Goal: Transaction & Acquisition: Purchase product/service

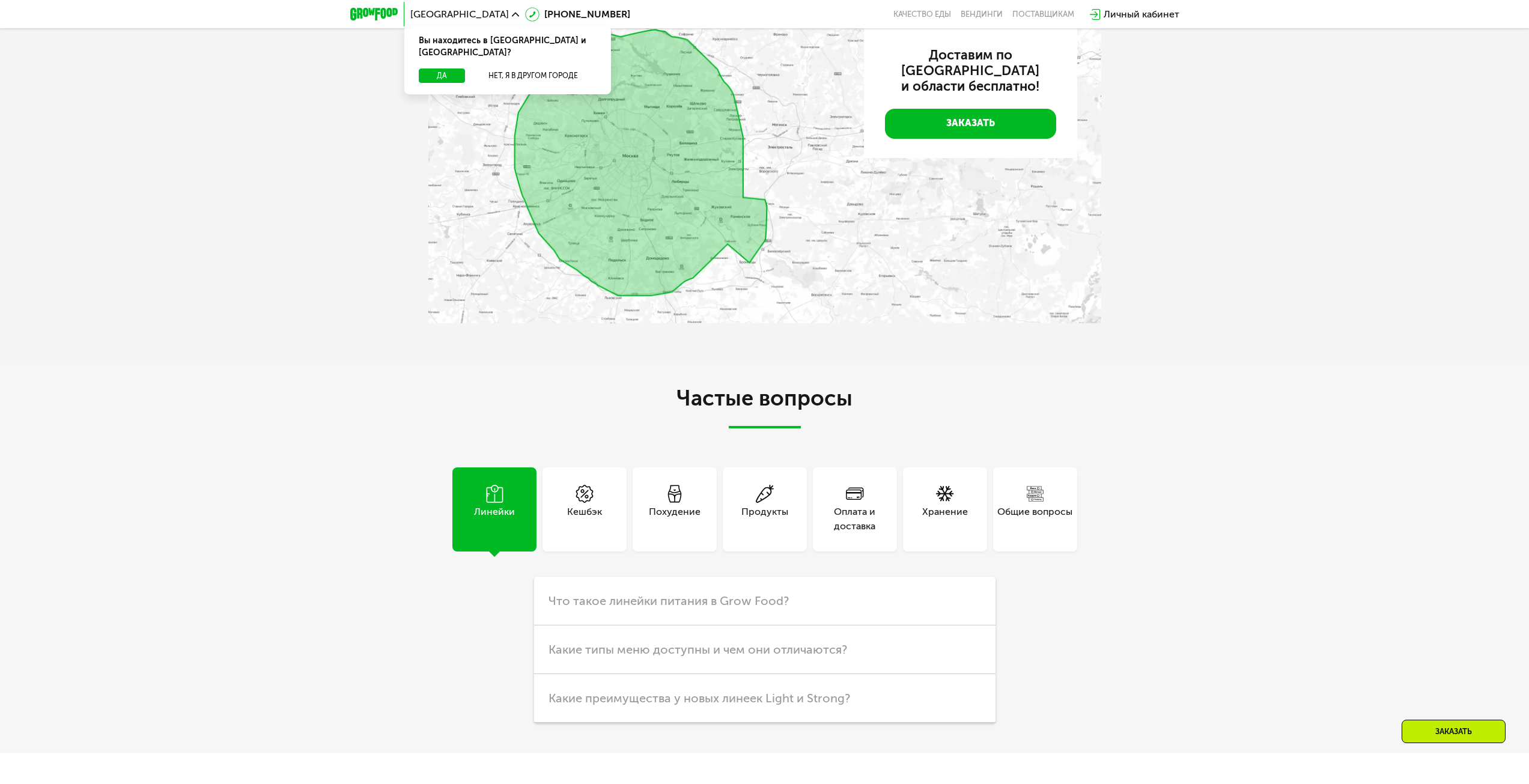
scroll to position [2463, 0]
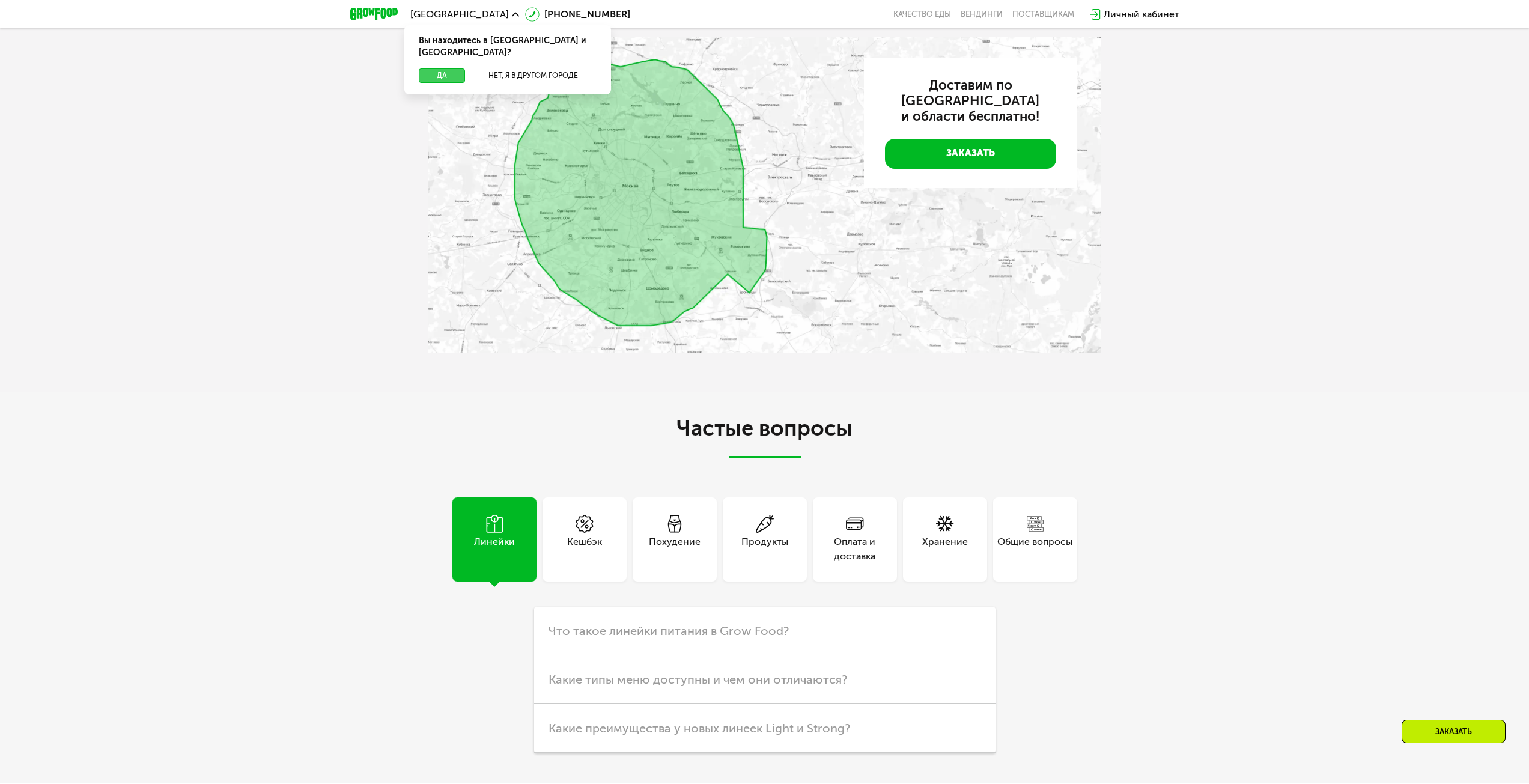
click at [442, 69] on button "Да" at bounding box center [441, 75] width 46 height 14
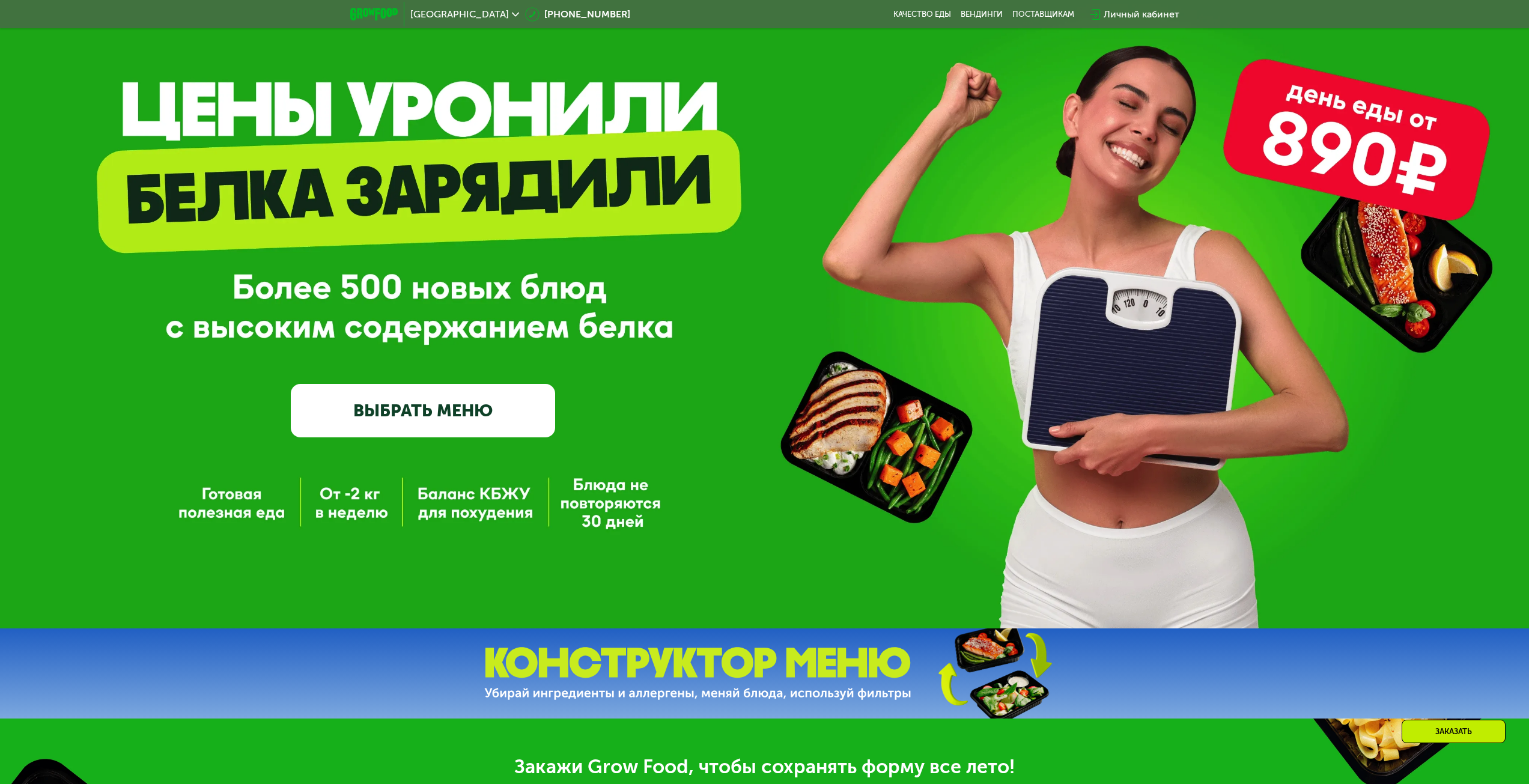
scroll to position [60, 0]
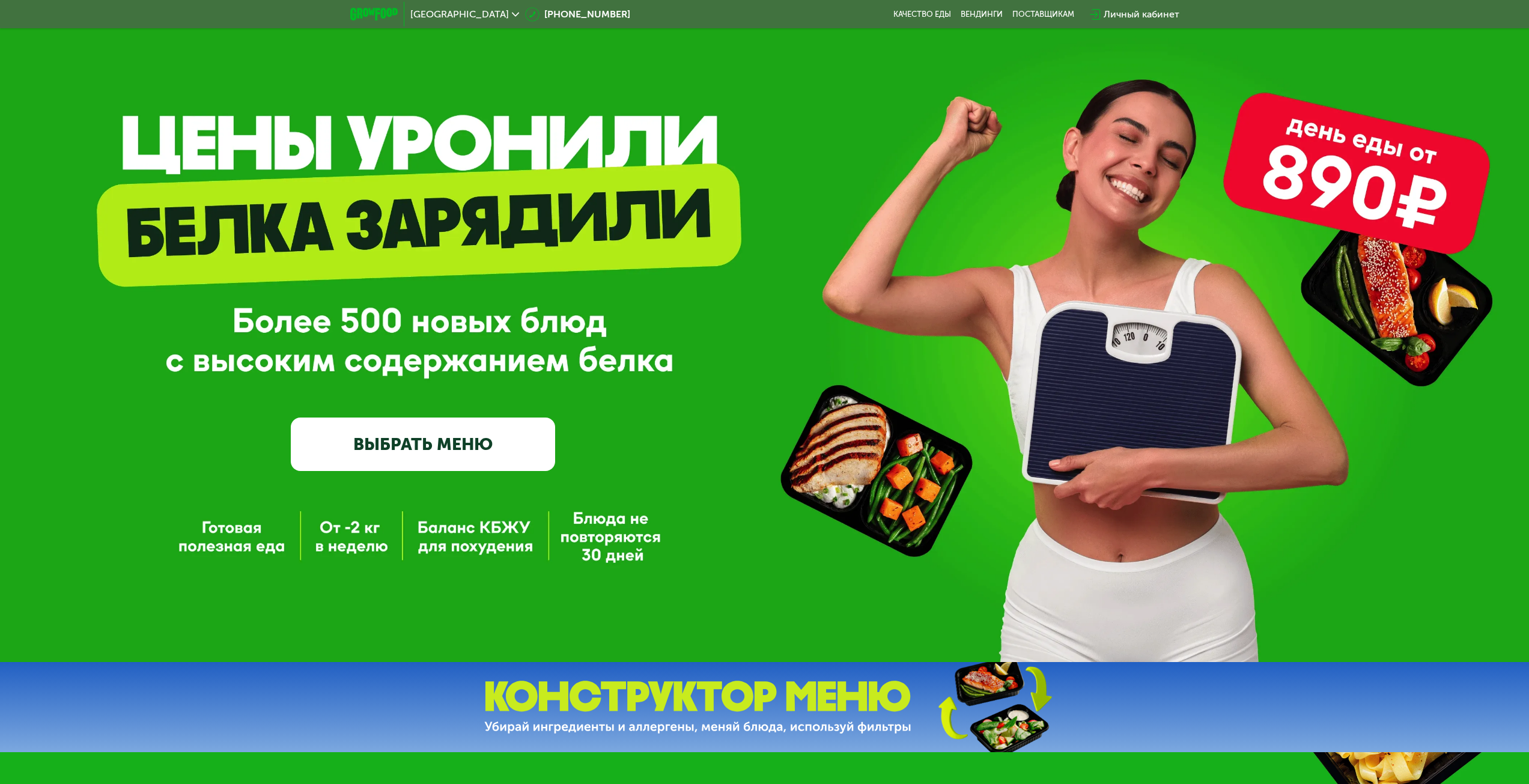
click at [484, 434] on link "ВЫБРАТЬ МЕНЮ" at bounding box center [423, 444] width 264 height 53
click at [476, 442] on link "ВЫБРАТЬ МЕНЮ" at bounding box center [423, 444] width 264 height 53
click at [476, 442] on link "ВЫБРАТЬ МЕНЮ" at bounding box center [423, 444] width 264 height 53
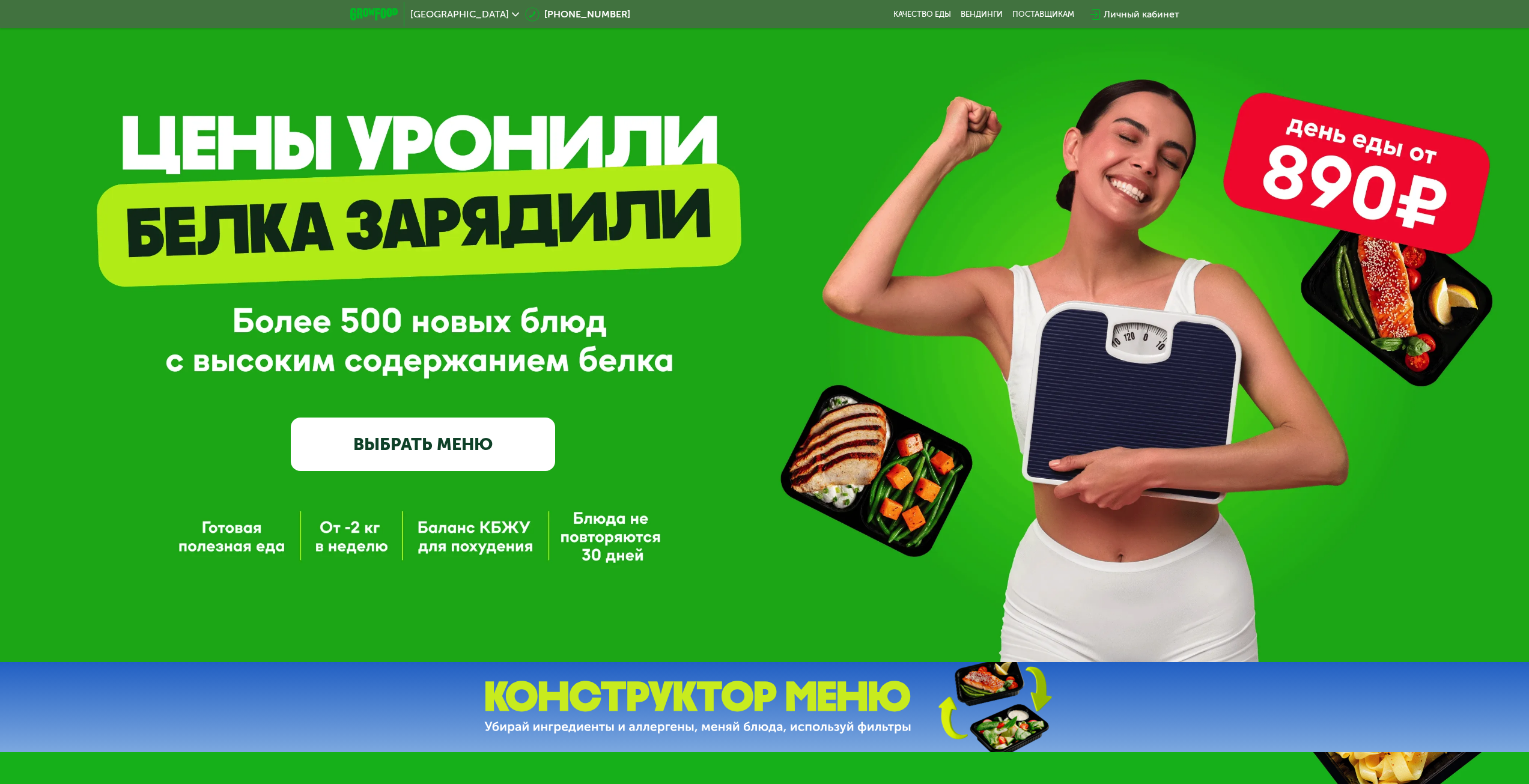
click at [476, 442] on link "ВЫБРАТЬ МЕНЮ" at bounding box center [423, 444] width 264 height 53
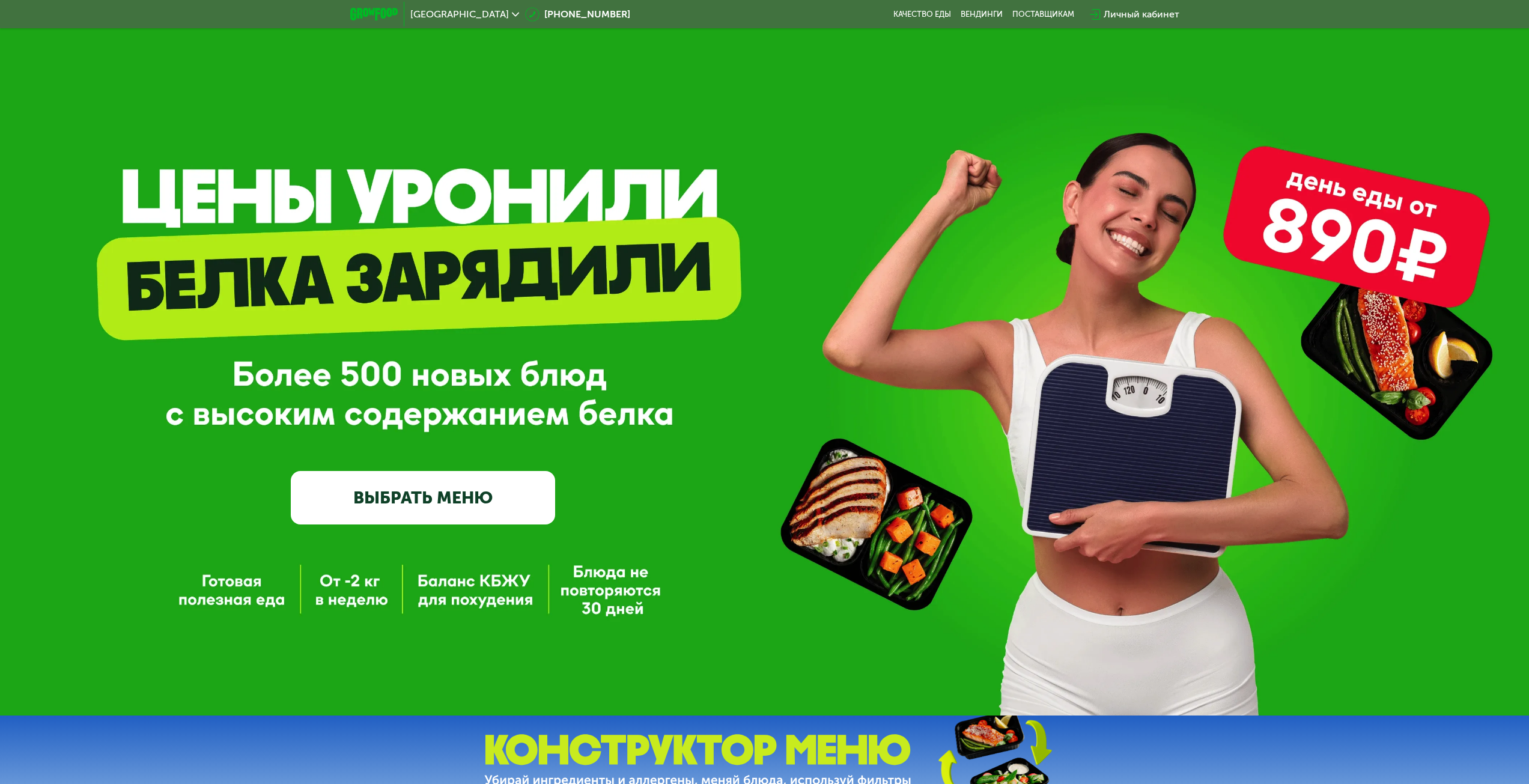
scroll to position [0, 0]
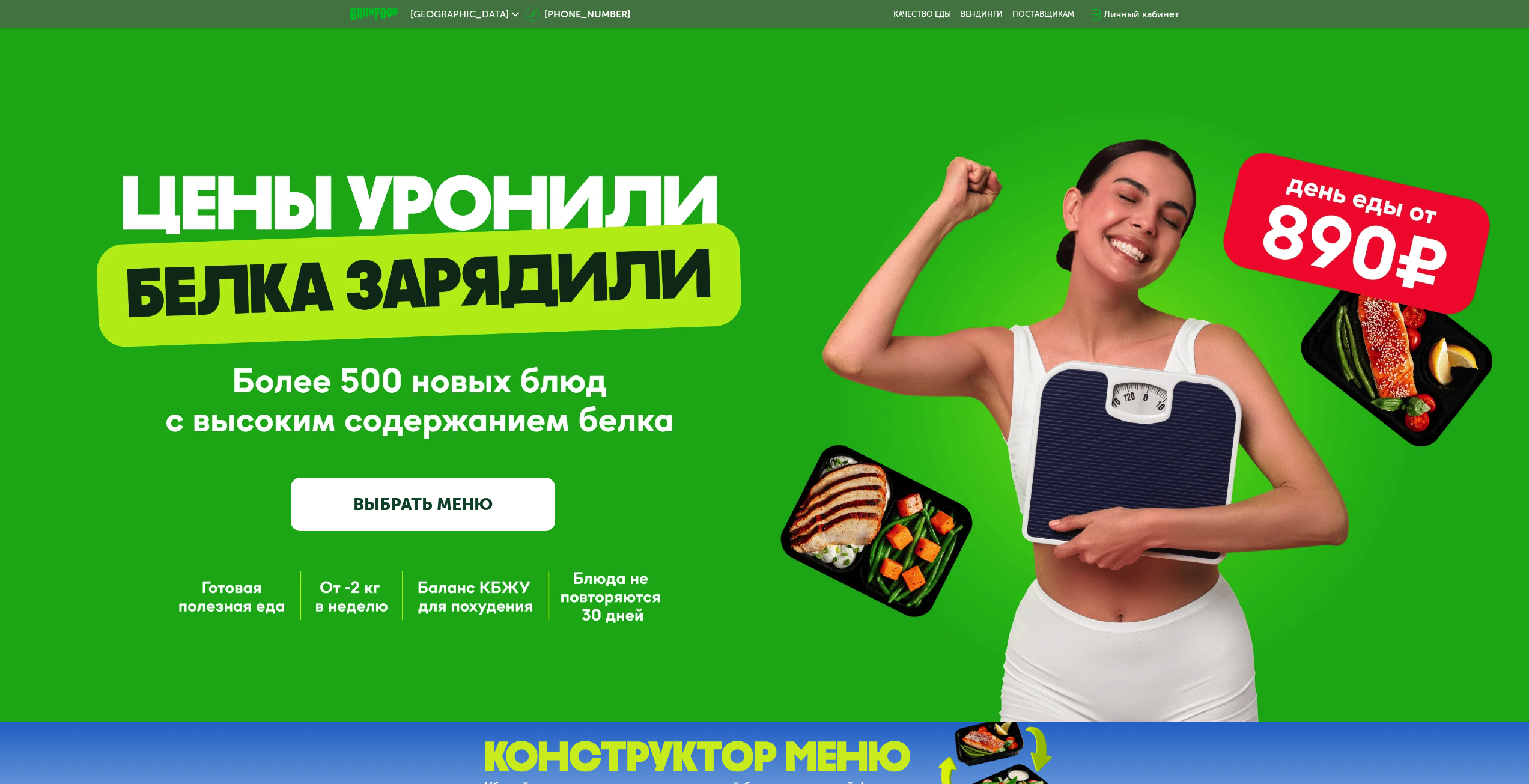
click at [466, 511] on link "ВЫБРАТЬ МЕНЮ" at bounding box center [423, 504] width 264 height 53
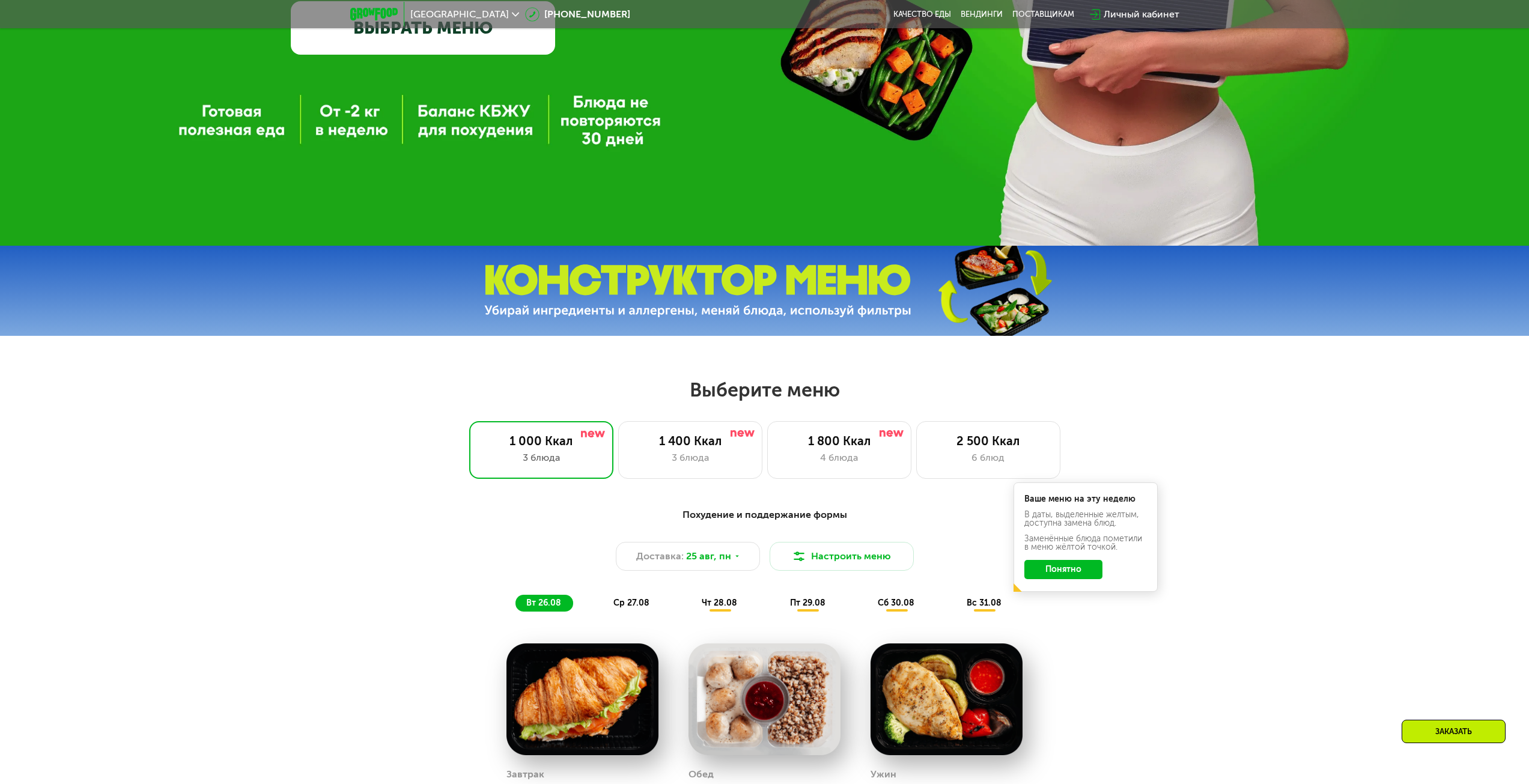
scroll to position [661, 0]
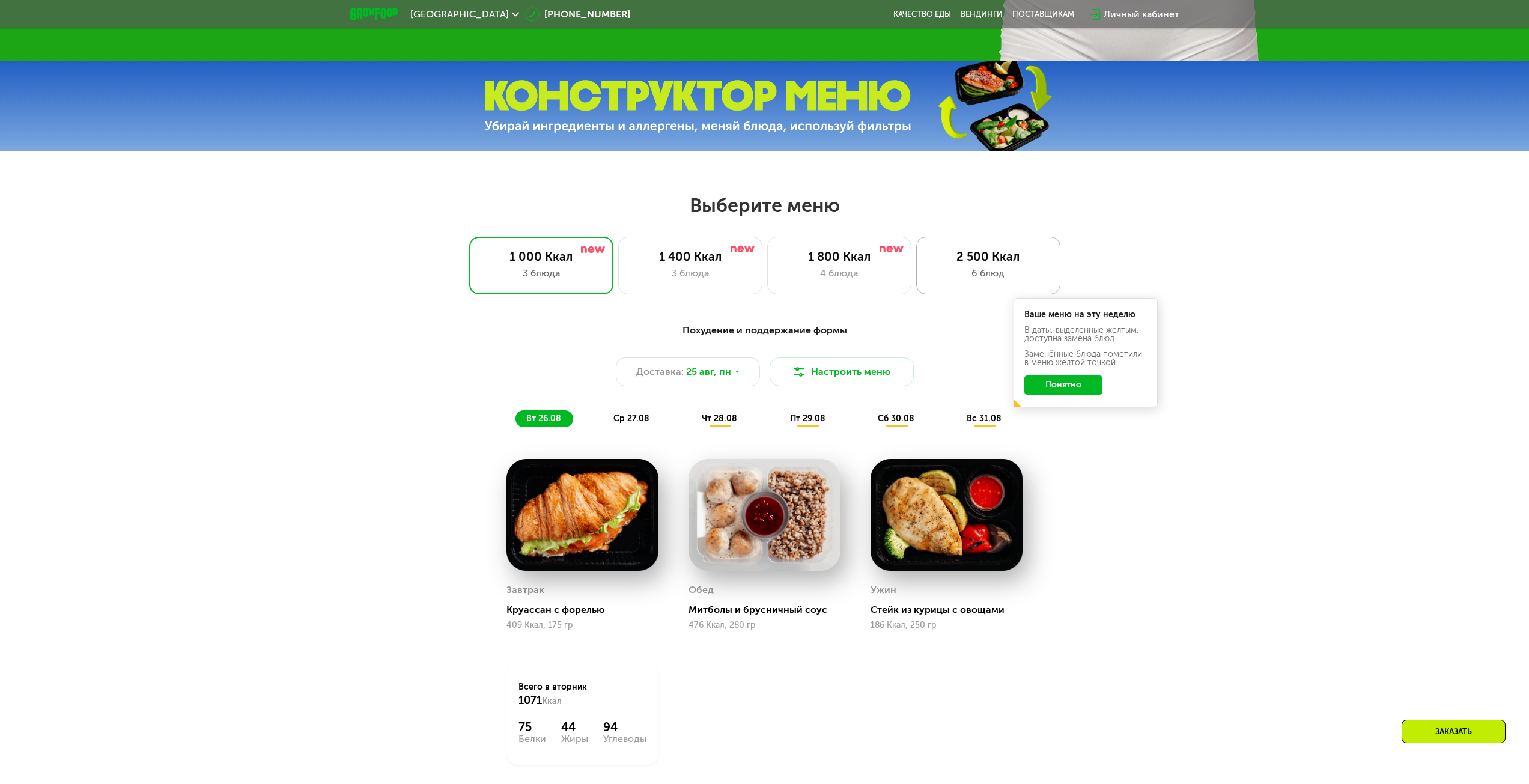
click at [972, 281] on div "6 блюд" at bounding box center [989, 273] width 119 height 14
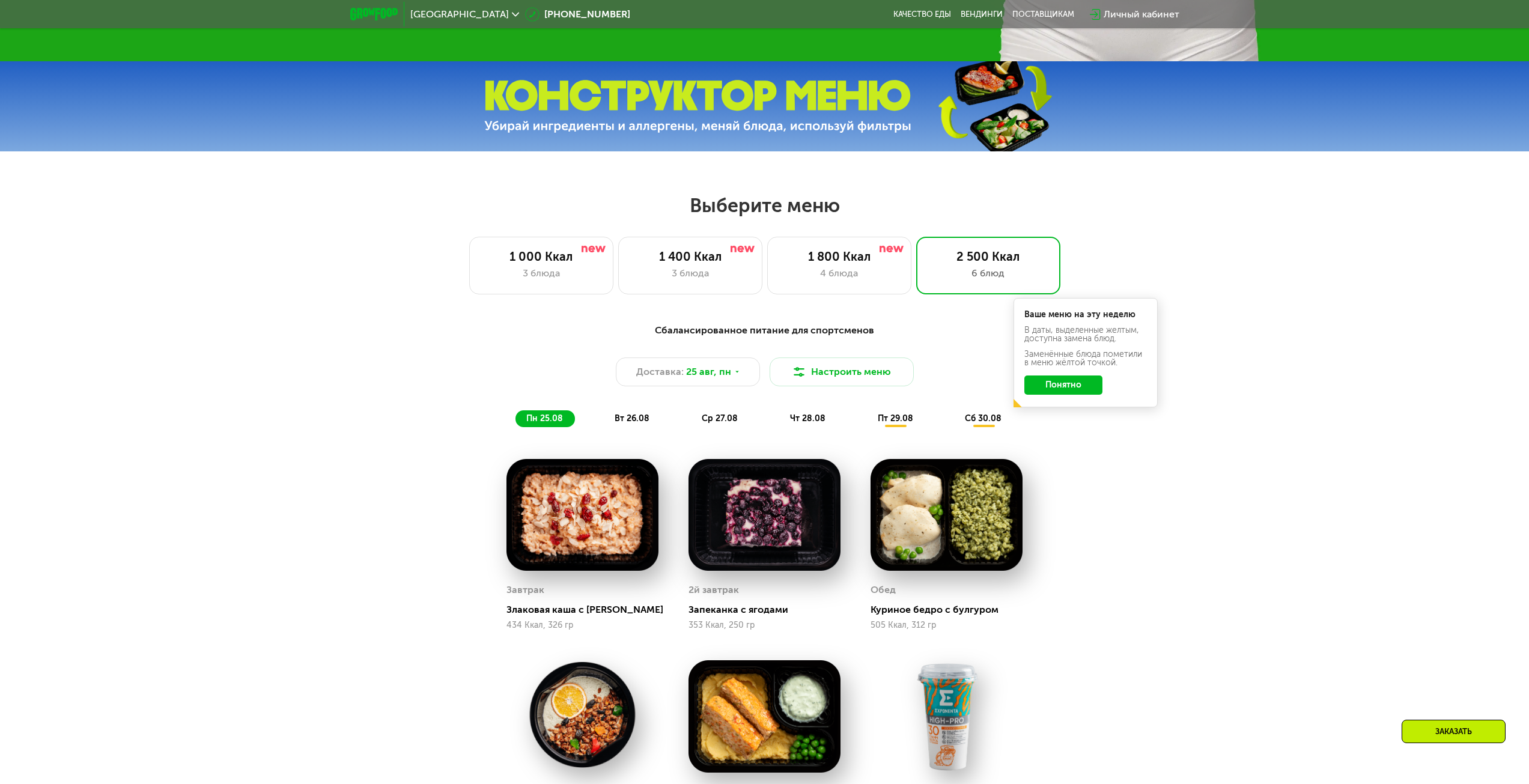
click at [1075, 390] on button "Понятно" at bounding box center [1064, 385] width 78 height 19
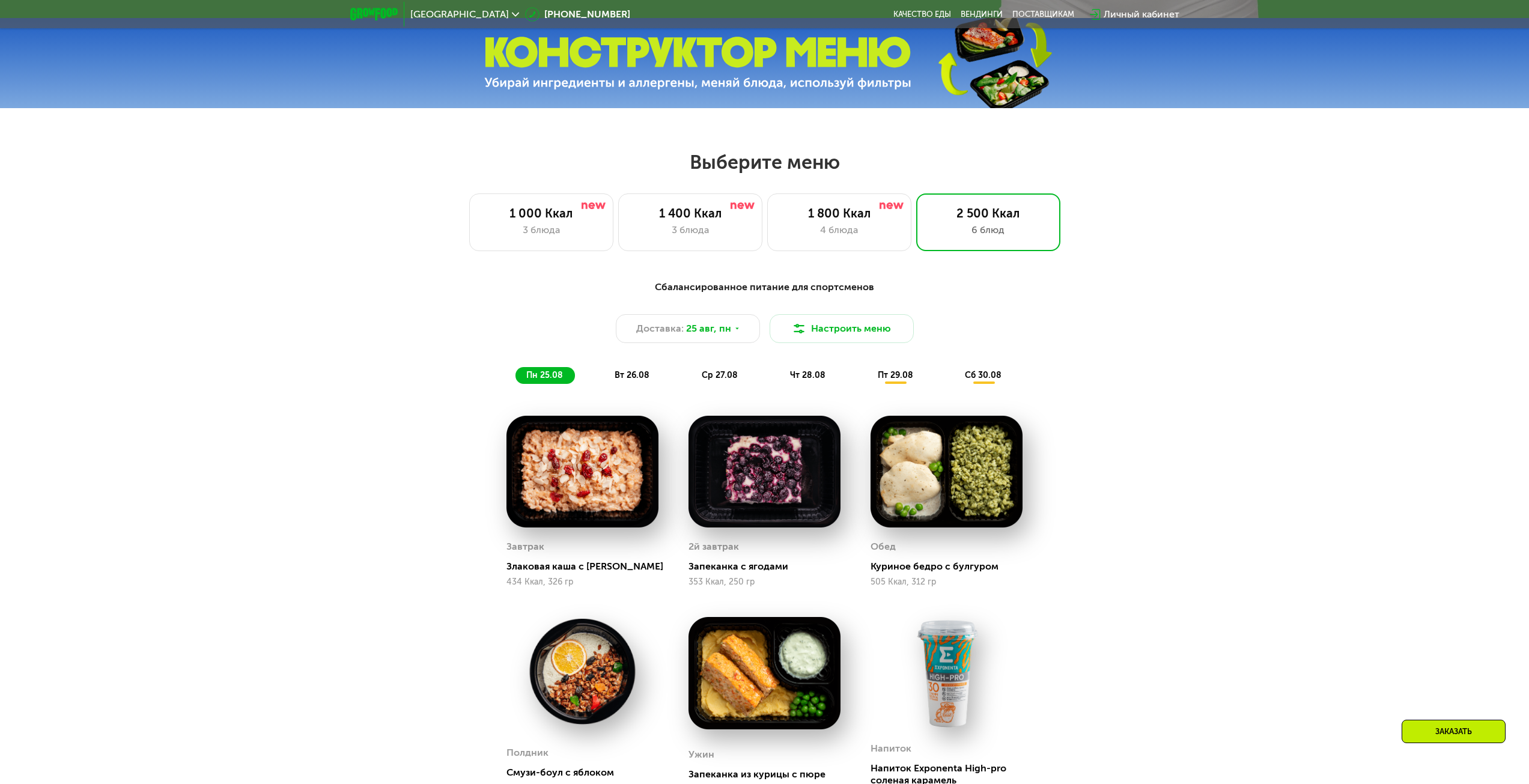
scroll to position [781, 0]
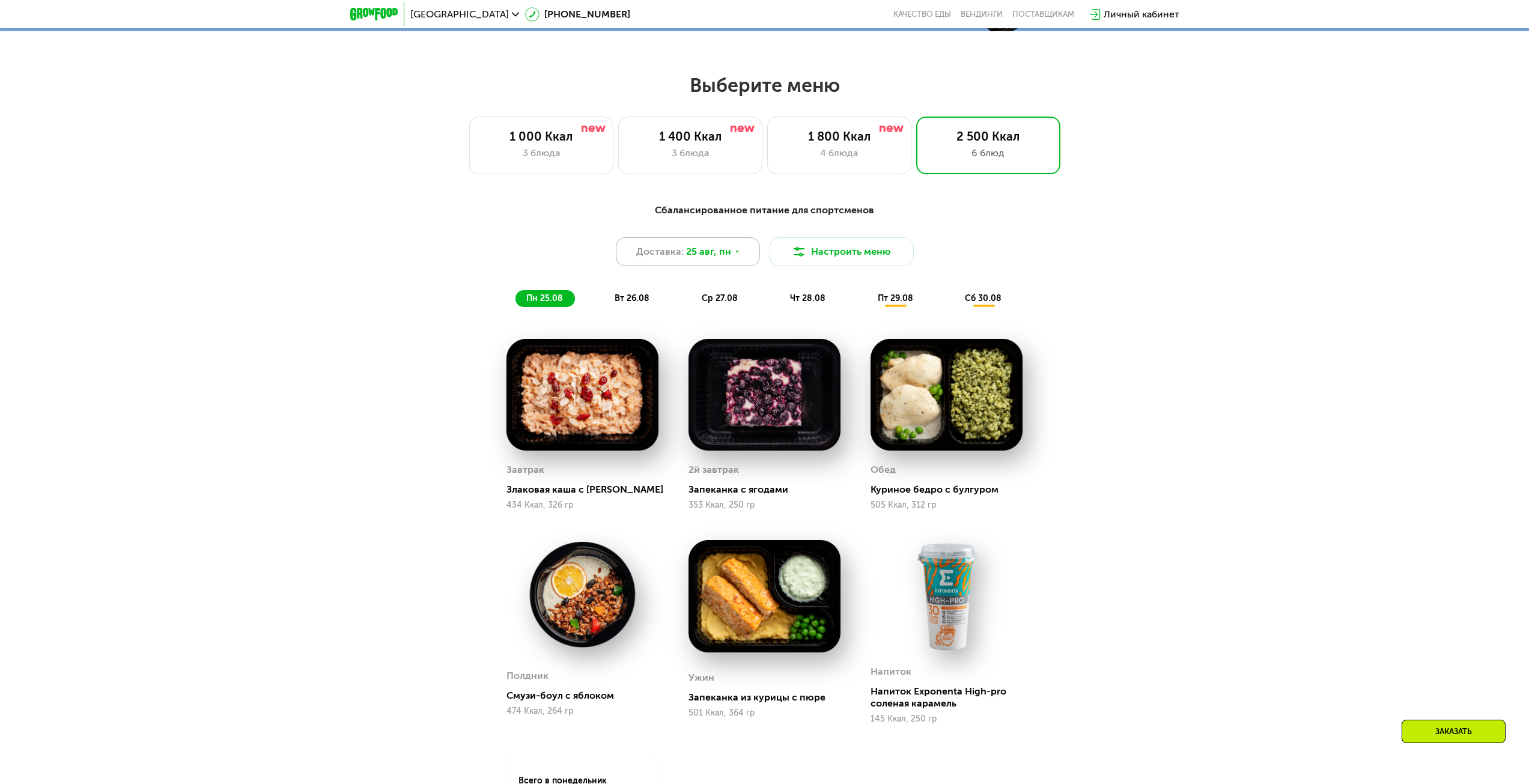
click at [739, 257] on div "Доставка: [DATE]" at bounding box center [688, 252] width 144 height 29
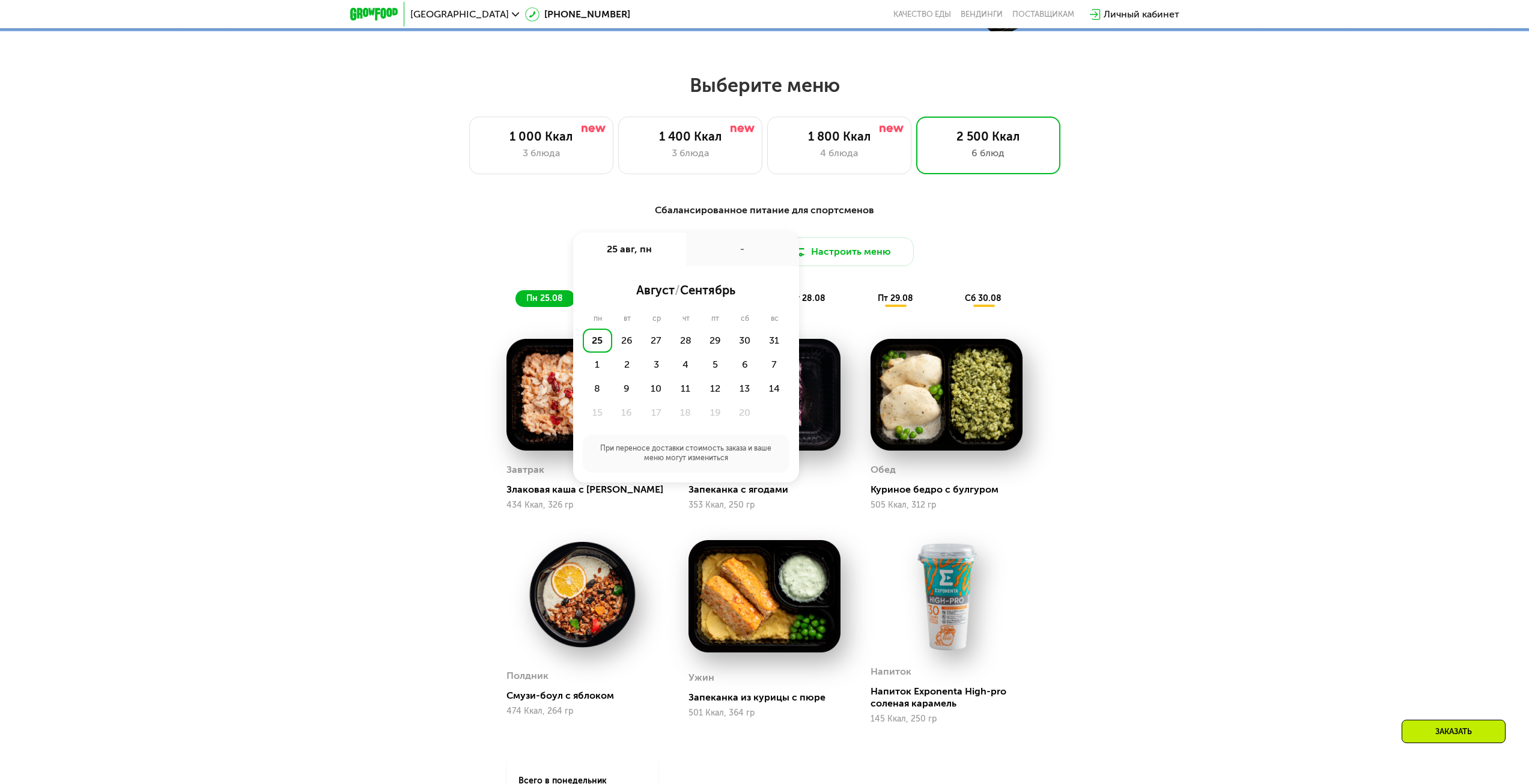
drag, startPoint x: 1329, startPoint y: 393, endPoint x: 1319, endPoint y: 397, distance: 10.8
click at [1329, 394] on div "Сбалансированное питание для спортсменов Доставка: [DATE] авг, пн - август / се…" at bounding box center [764, 562] width 1529 height 752
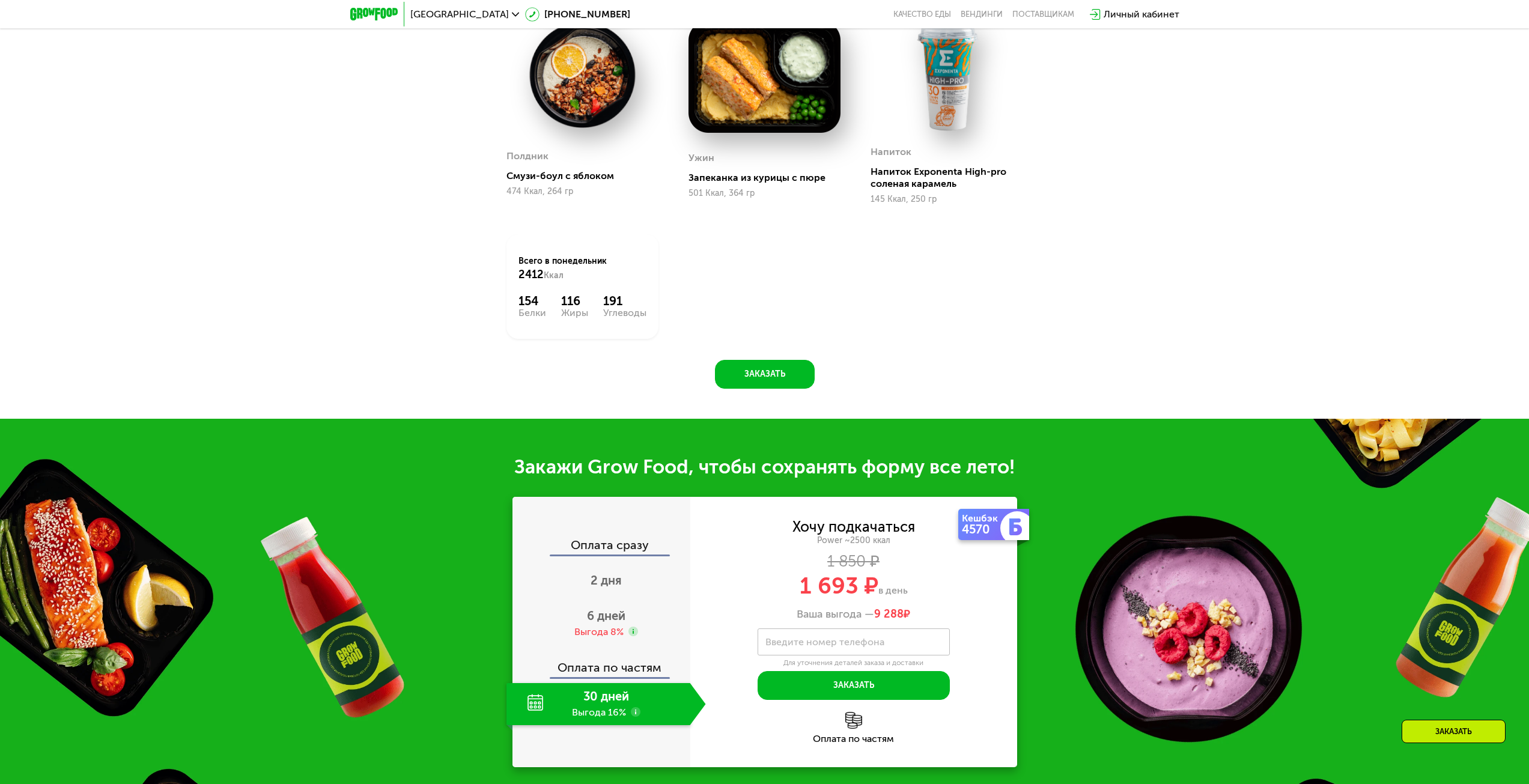
scroll to position [1502, 0]
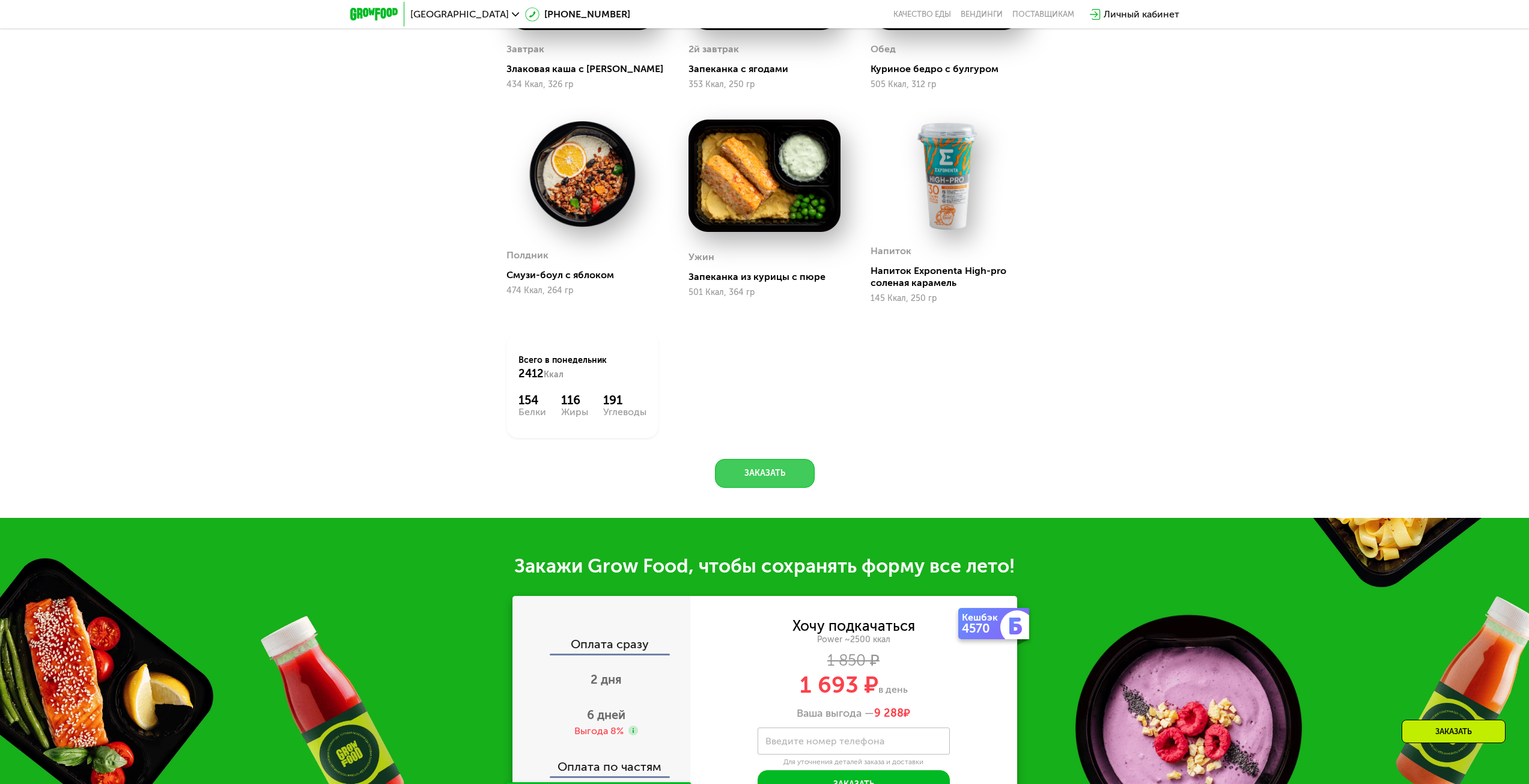
click at [745, 475] on button "Заказать" at bounding box center [765, 473] width 100 height 29
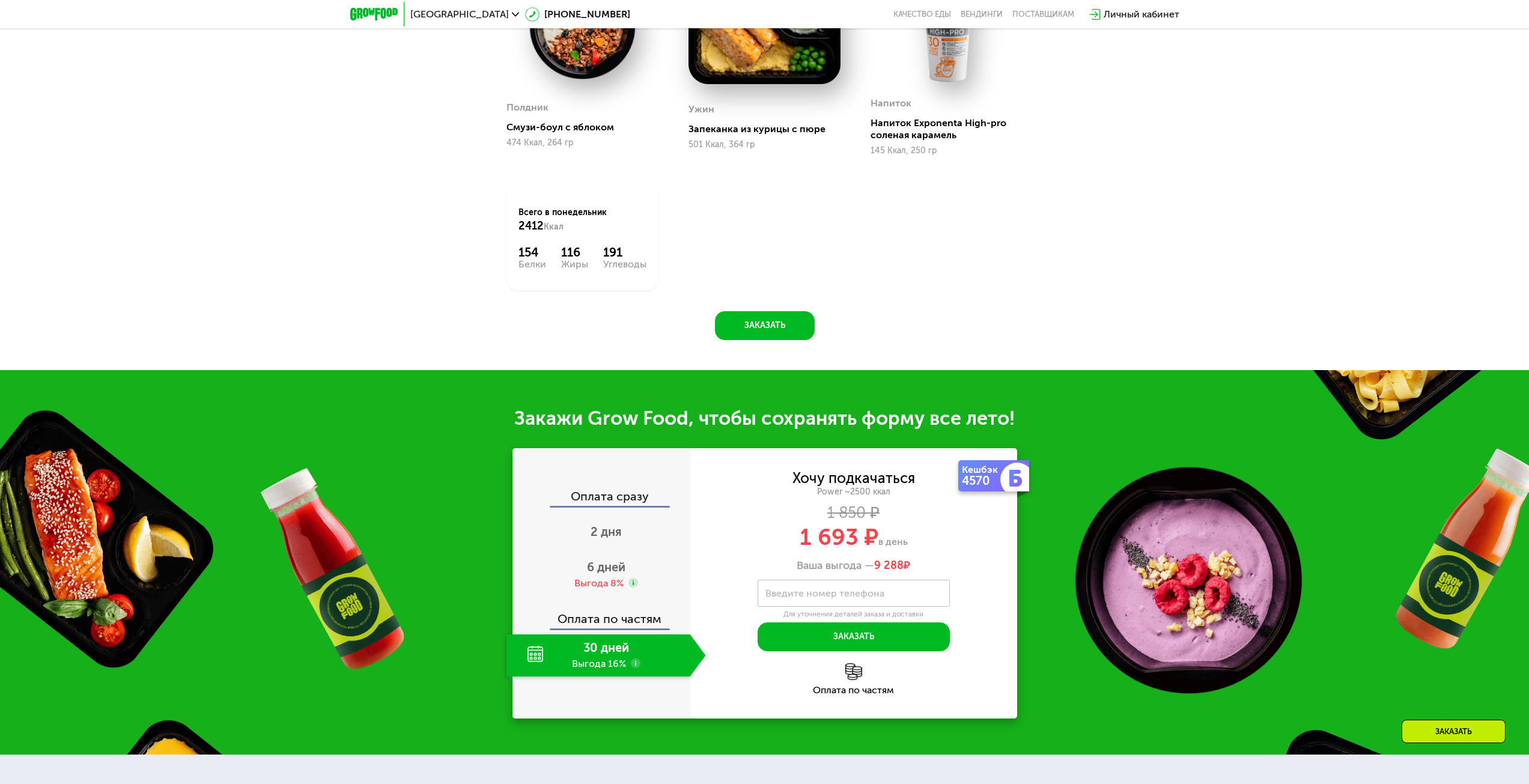
scroll to position [1562, 0]
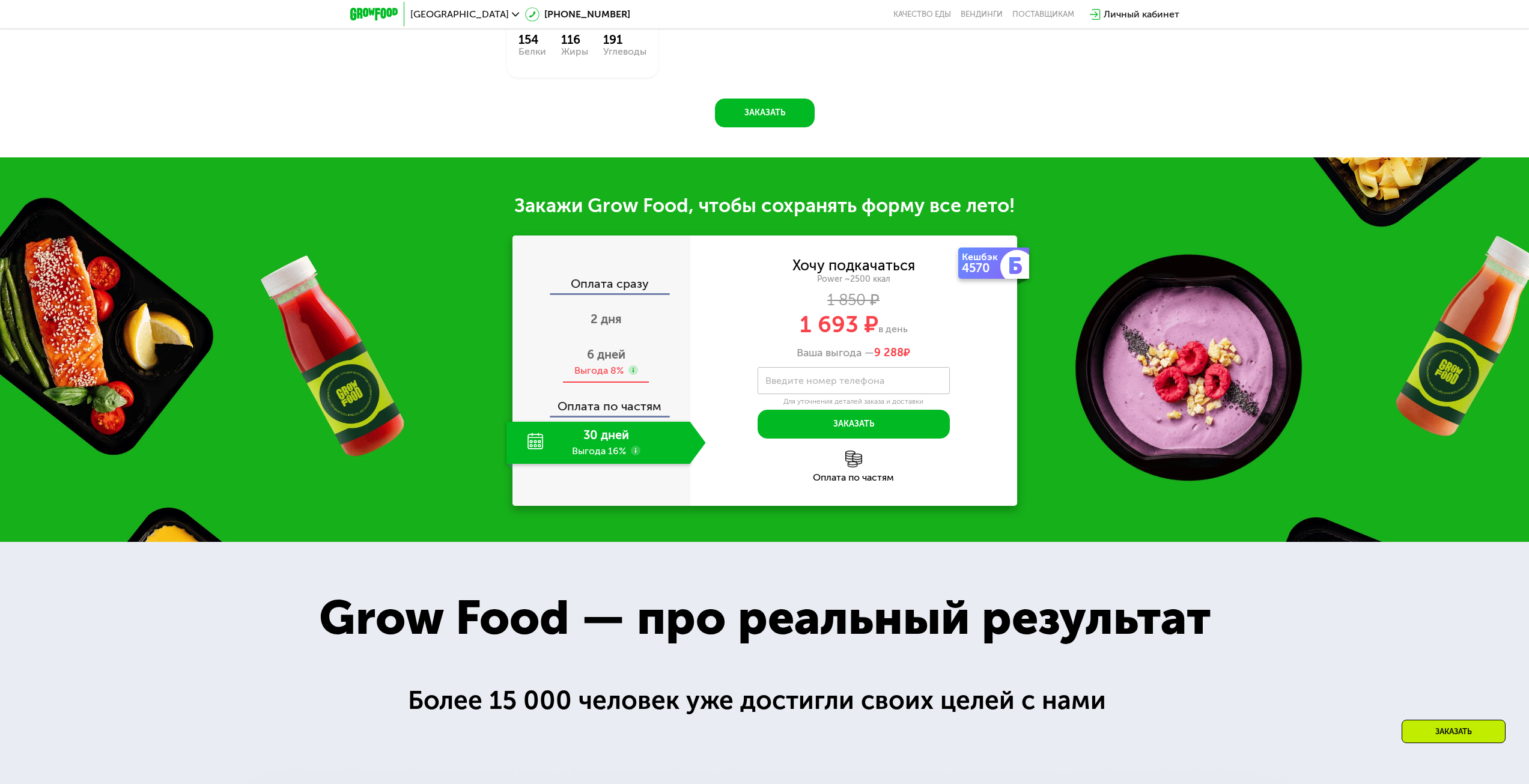
click at [611, 361] on span "6 дней" at bounding box center [606, 354] width 39 height 14
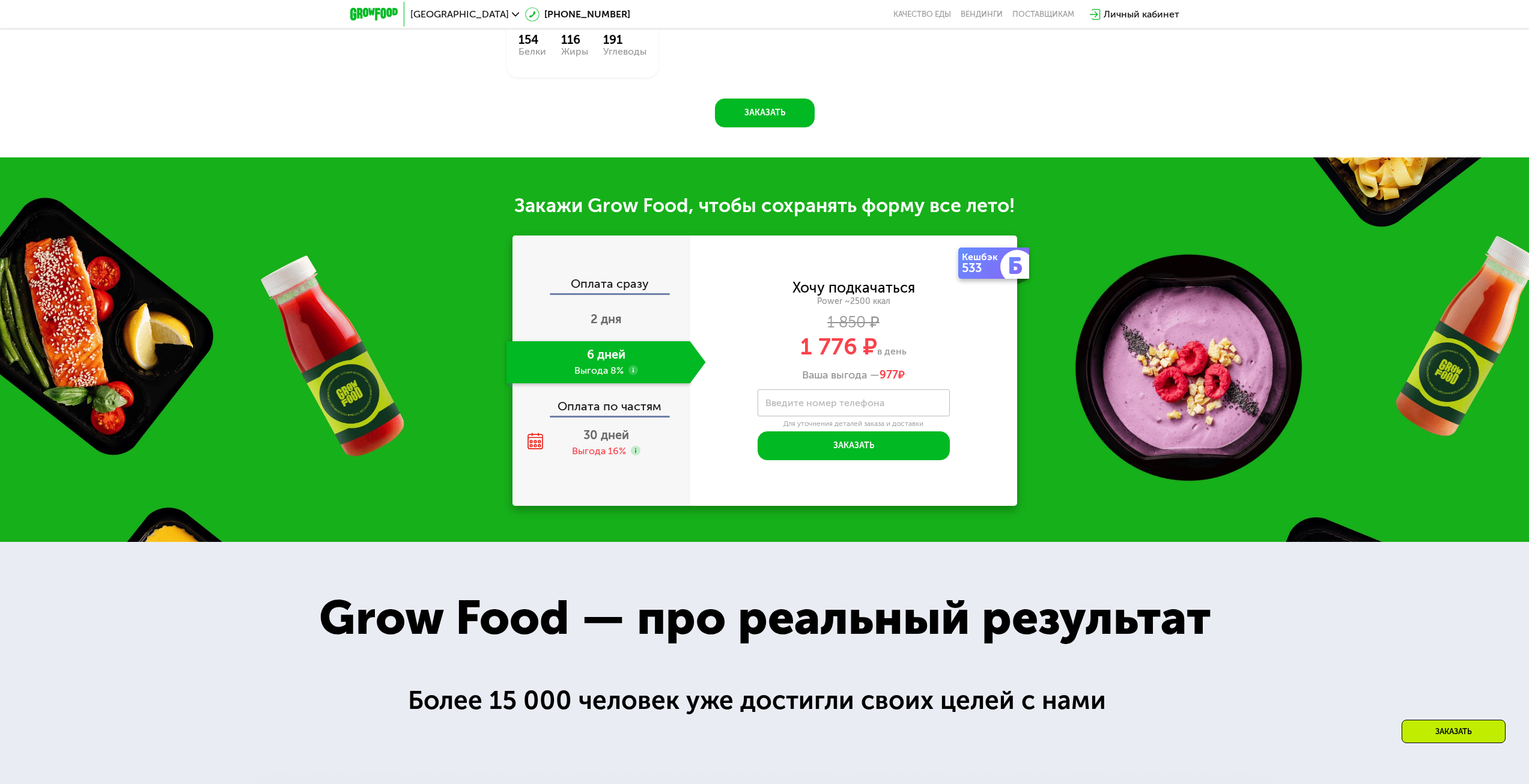
click at [621, 290] on div "Оплата сразу" at bounding box center [602, 285] width 177 height 16
click at [611, 288] on div "Оплата сразу" at bounding box center [602, 285] width 177 height 16
click at [605, 326] on span "2 дня" at bounding box center [606, 319] width 31 height 14
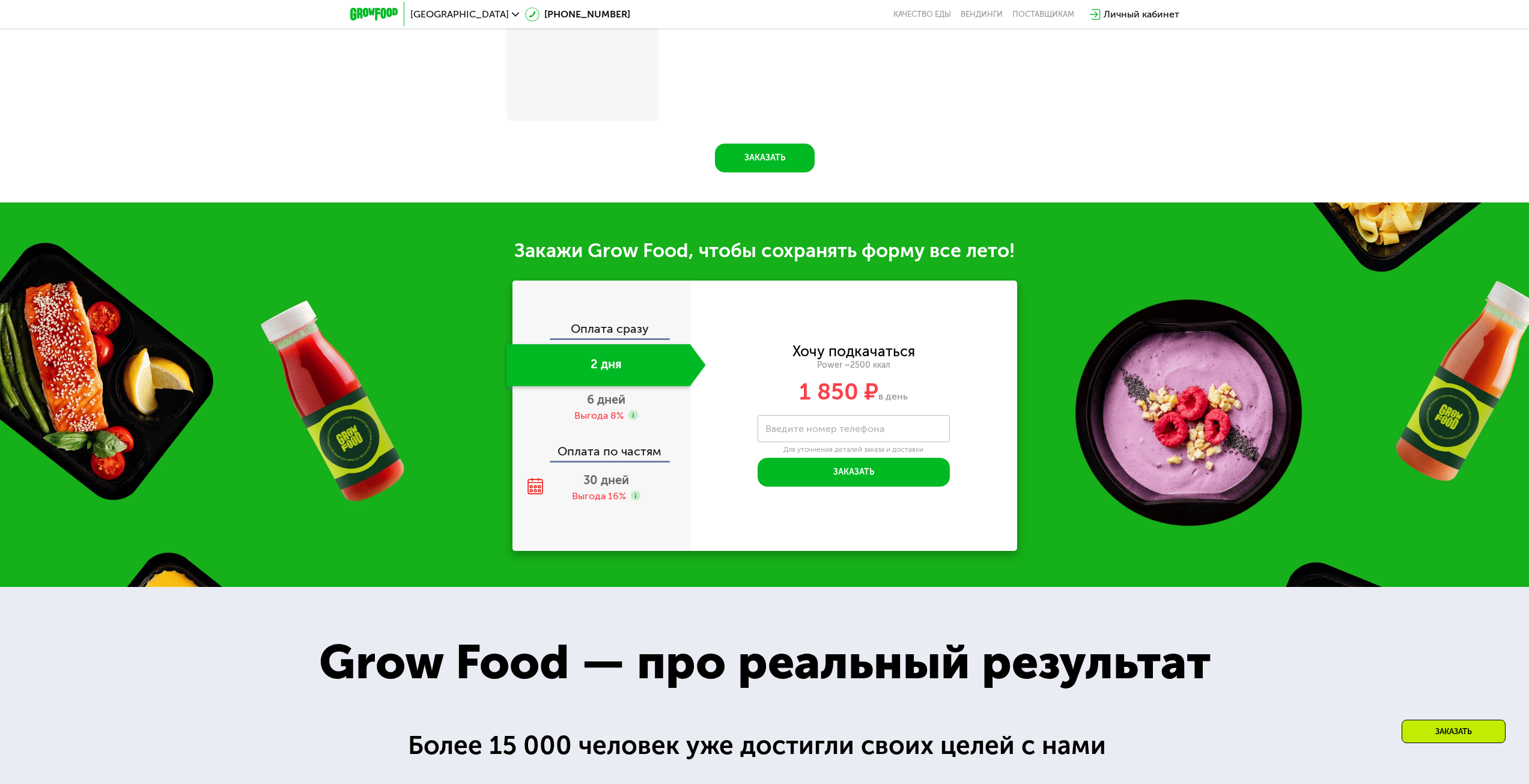
scroll to position [1607, 0]
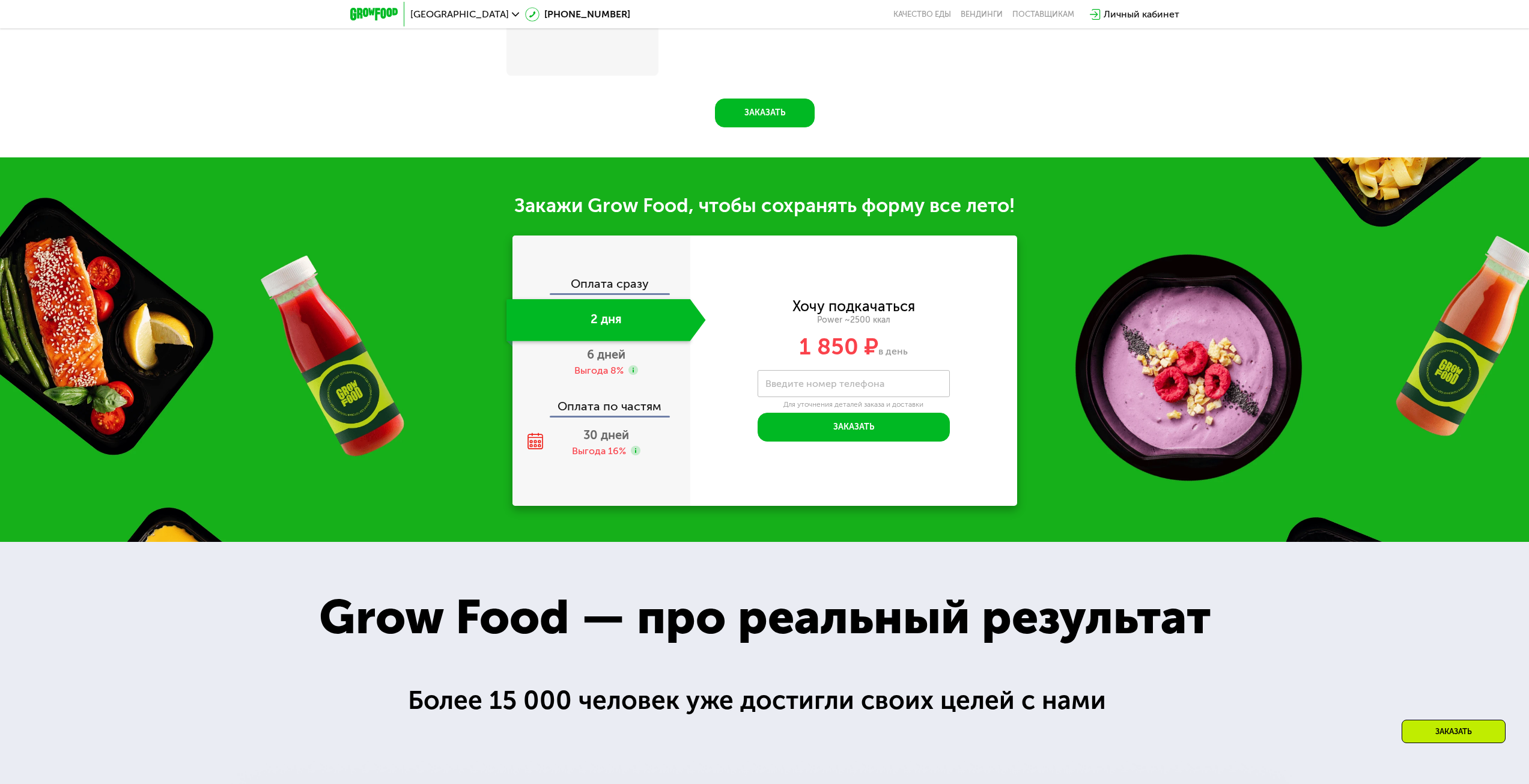
click at [607, 286] on div "Оплата сразу" at bounding box center [602, 285] width 177 height 16
click at [546, 284] on div "Оплата сразу" at bounding box center [602, 285] width 177 height 16
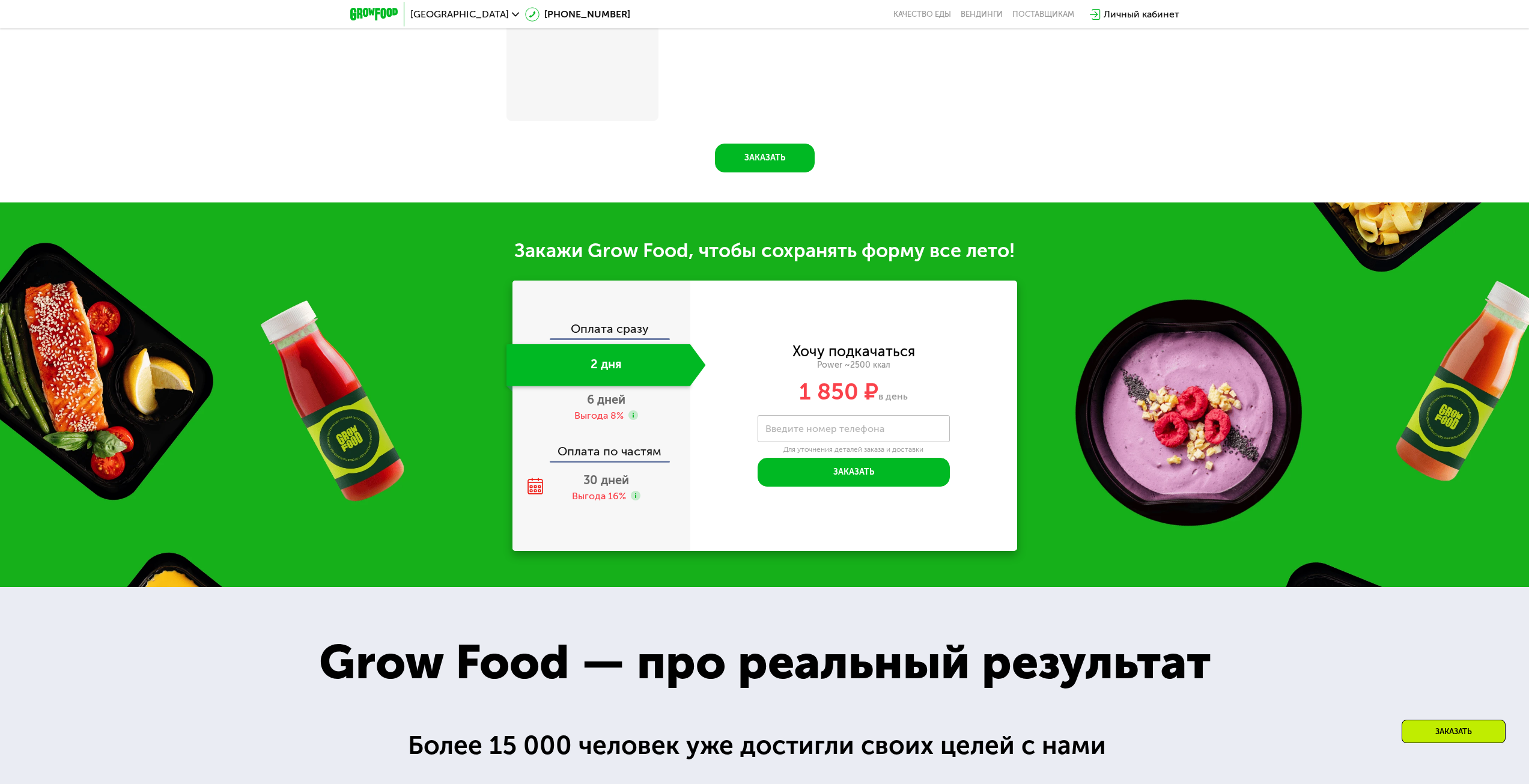
drag, startPoint x: 597, startPoint y: 293, endPoint x: 600, endPoint y: 286, distance: 7.6
click at [597, 323] on div "Оплата сразу" at bounding box center [602, 330] width 177 height 16
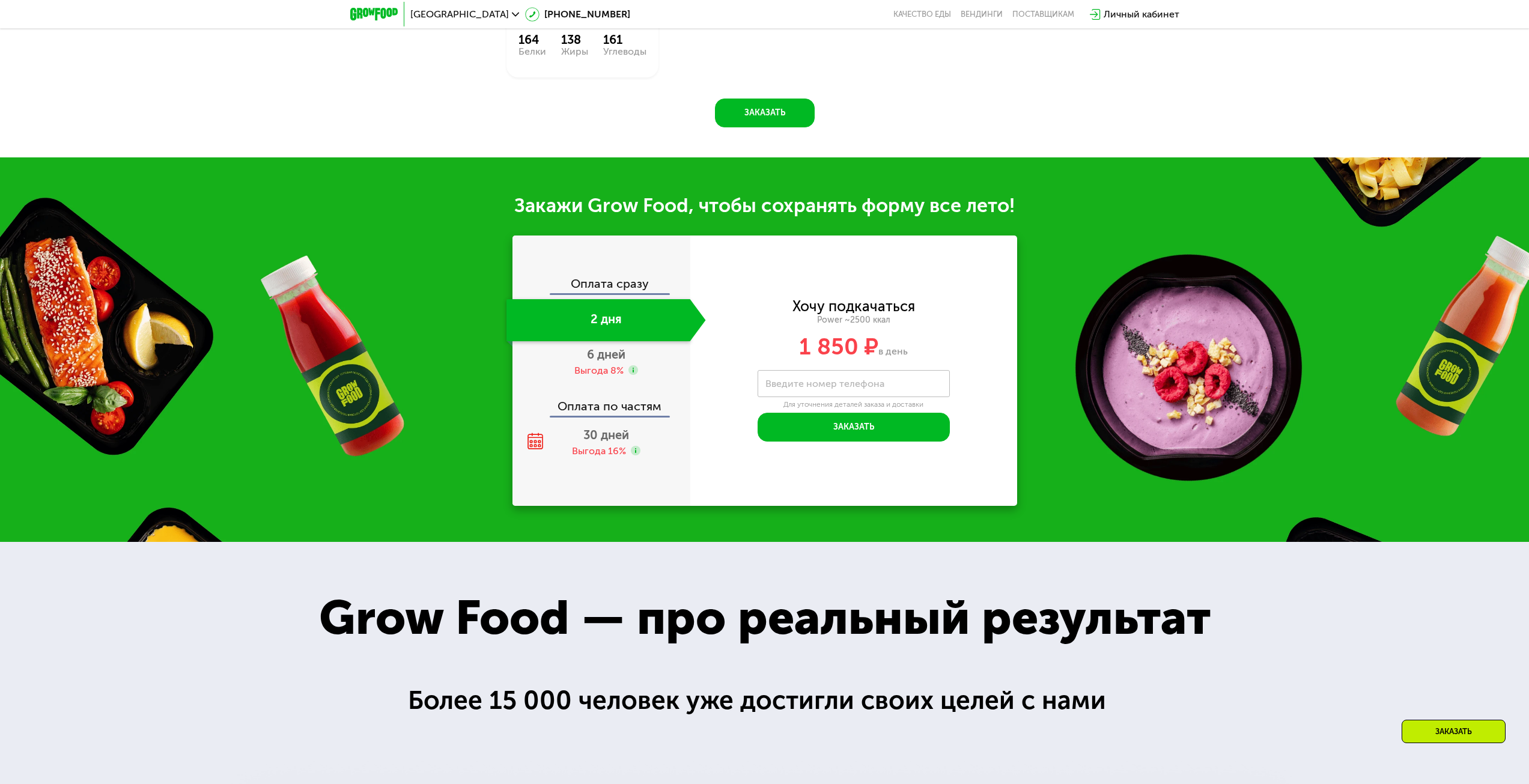
click at [600, 286] on div "Оплата сразу" at bounding box center [602, 285] width 177 height 16
click at [642, 289] on div "Оплата сразу" at bounding box center [602, 285] width 177 height 16
drag, startPoint x: 642, startPoint y: 289, endPoint x: 653, endPoint y: 293, distance: 11.7
click at [644, 291] on div "Оплата сразу" at bounding box center [602, 285] width 177 height 16
click at [649, 281] on div "Оплата сразу 2 дня 6 дней Выгода 8% Оплата по частям 30 дней Выгода 16%" at bounding box center [601, 371] width 178 height 270
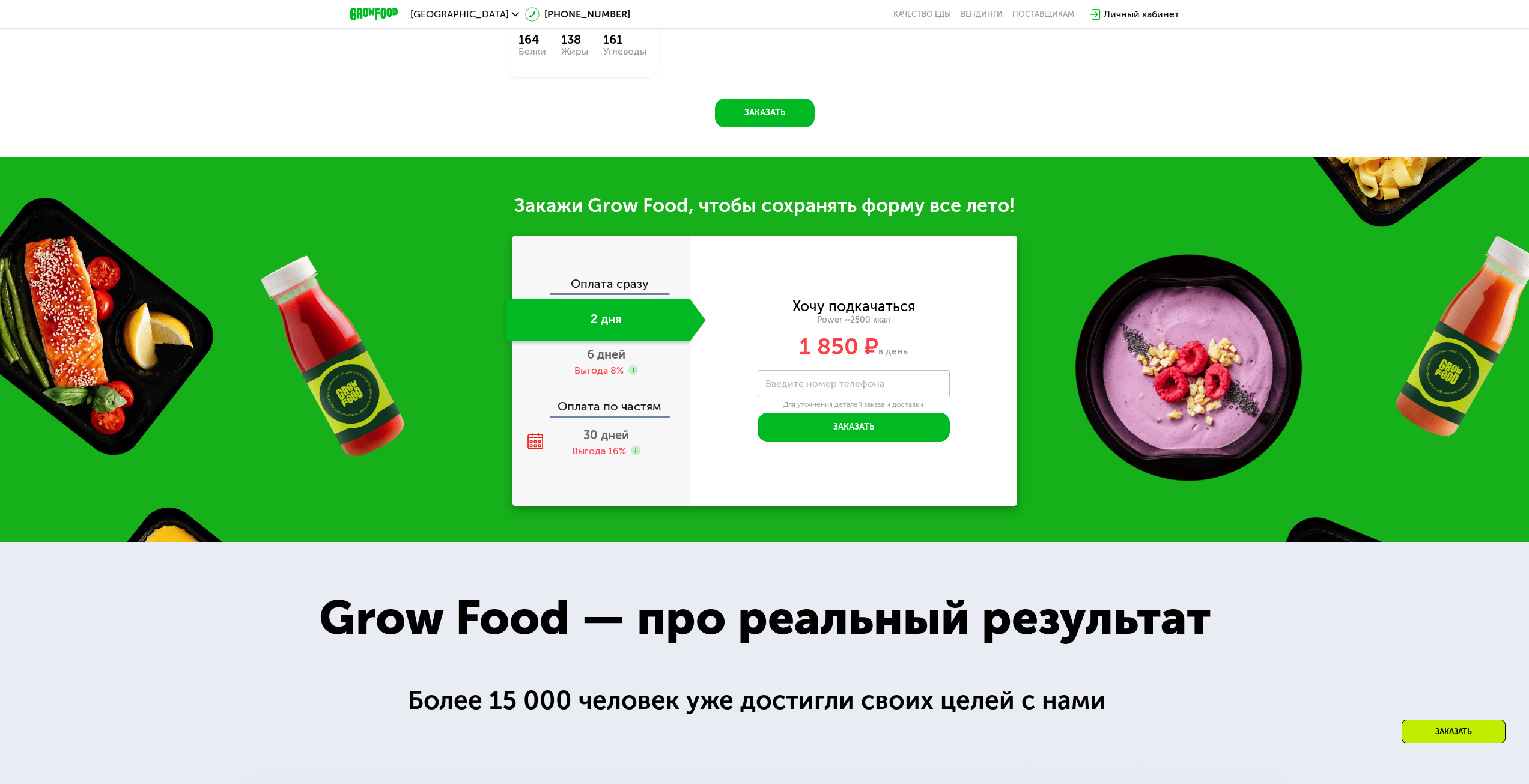
click at [663, 293] on div "Оплата сразу" at bounding box center [602, 285] width 177 height 16
click at [665, 284] on div "Оплата сразу" at bounding box center [602, 285] width 177 height 16
click at [656, 364] on div "6 дней Выгода 8%" at bounding box center [606, 362] width 200 height 42
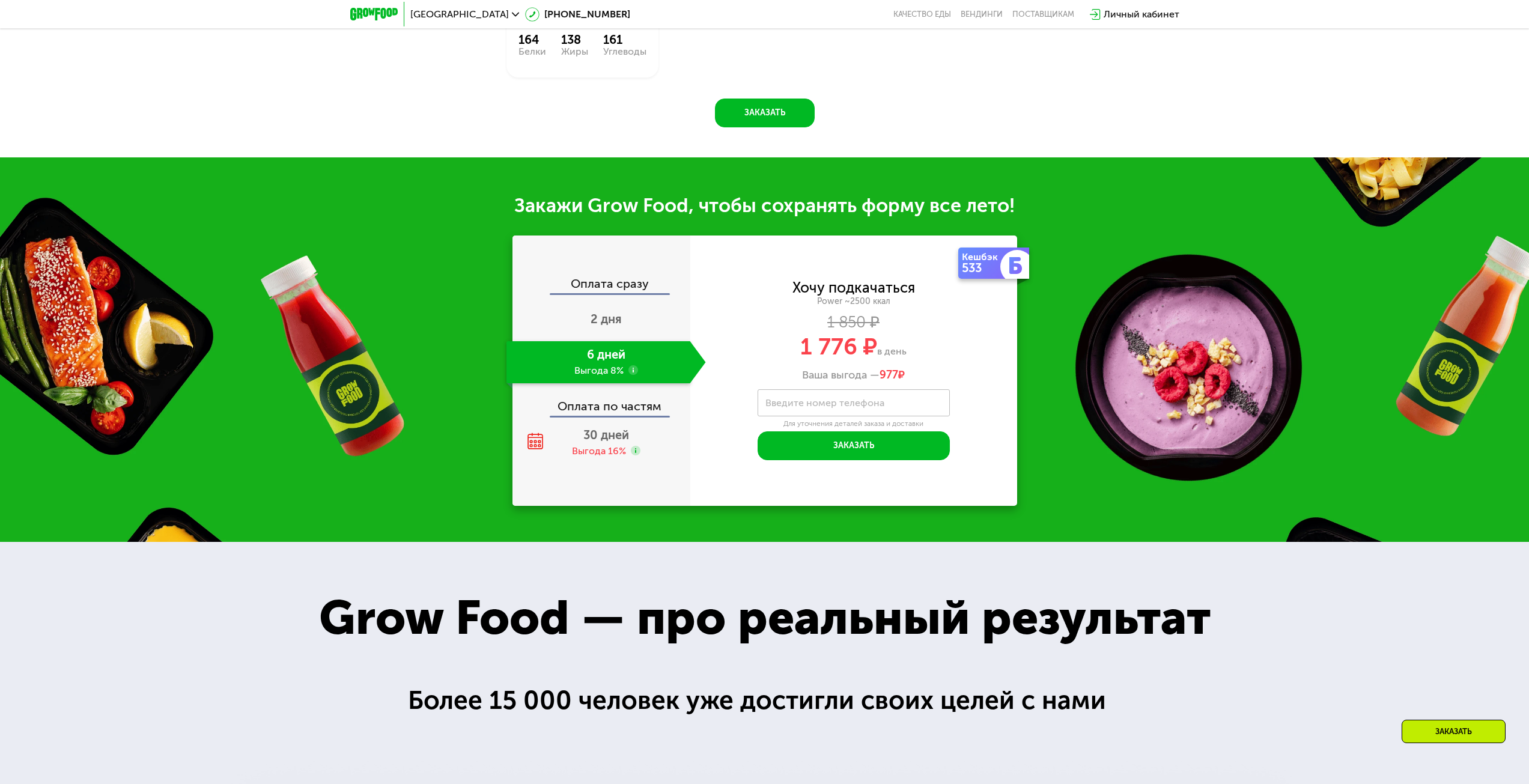
click at [649, 289] on div "Оплата сразу" at bounding box center [602, 285] width 177 height 16
click at [619, 288] on div "Оплата сразу" at bounding box center [602, 285] width 177 height 16
click at [624, 329] on div "2 дня" at bounding box center [606, 320] width 200 height 42
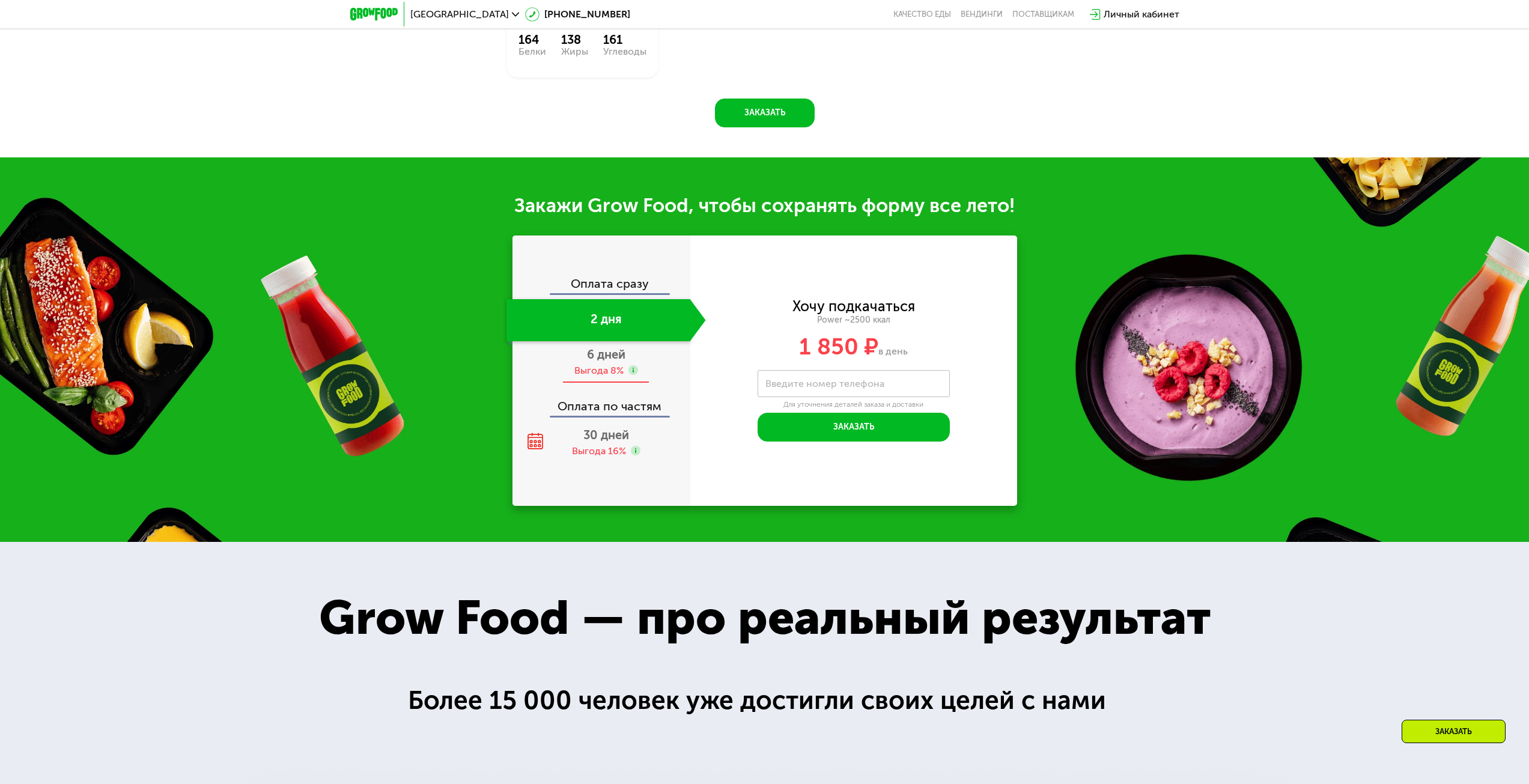
click at [617, 366] on div "6 дней Выгода 8%" at bounding box center [606, 362] width 200 height 42
